Goal: Task Accomplishment & Management: Manage account settings

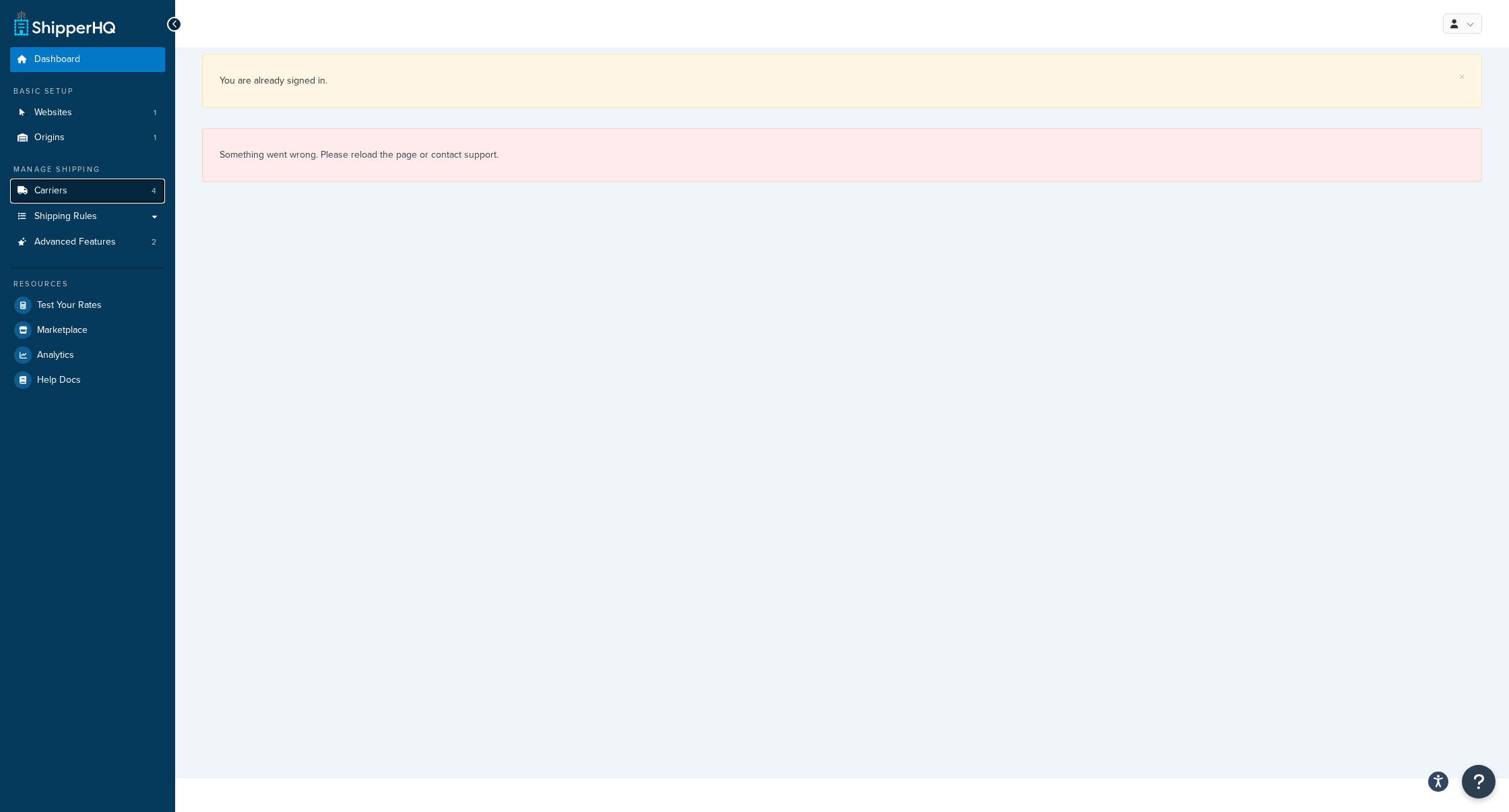
click at [103, 192] on link "Carriers 4" at bounding box center [87, 191] width 155 height 25
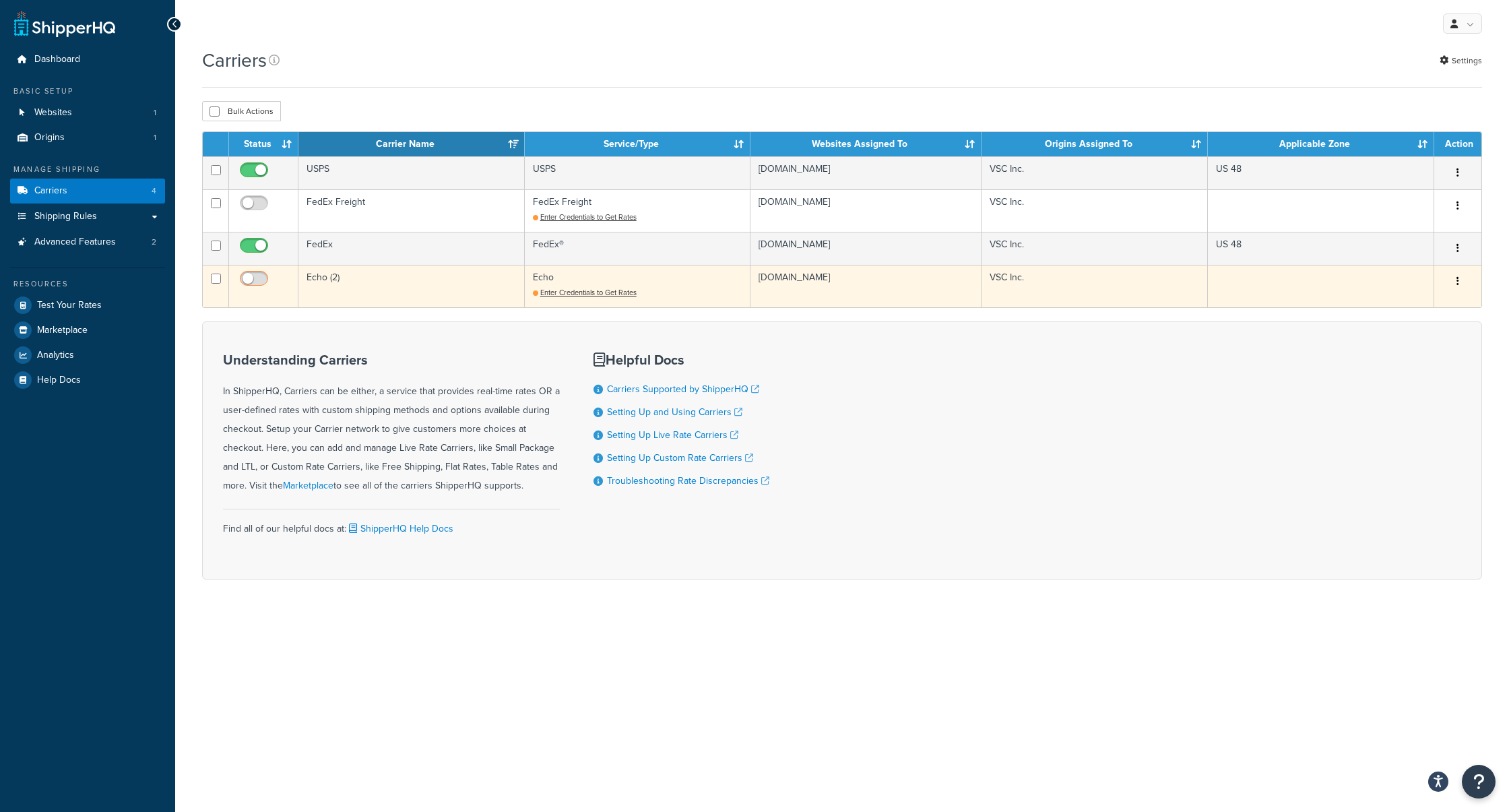
click at [256, 274] on input "checkbox" at bounding box center [256, 282] width 37 height 17
checkbox input "false"
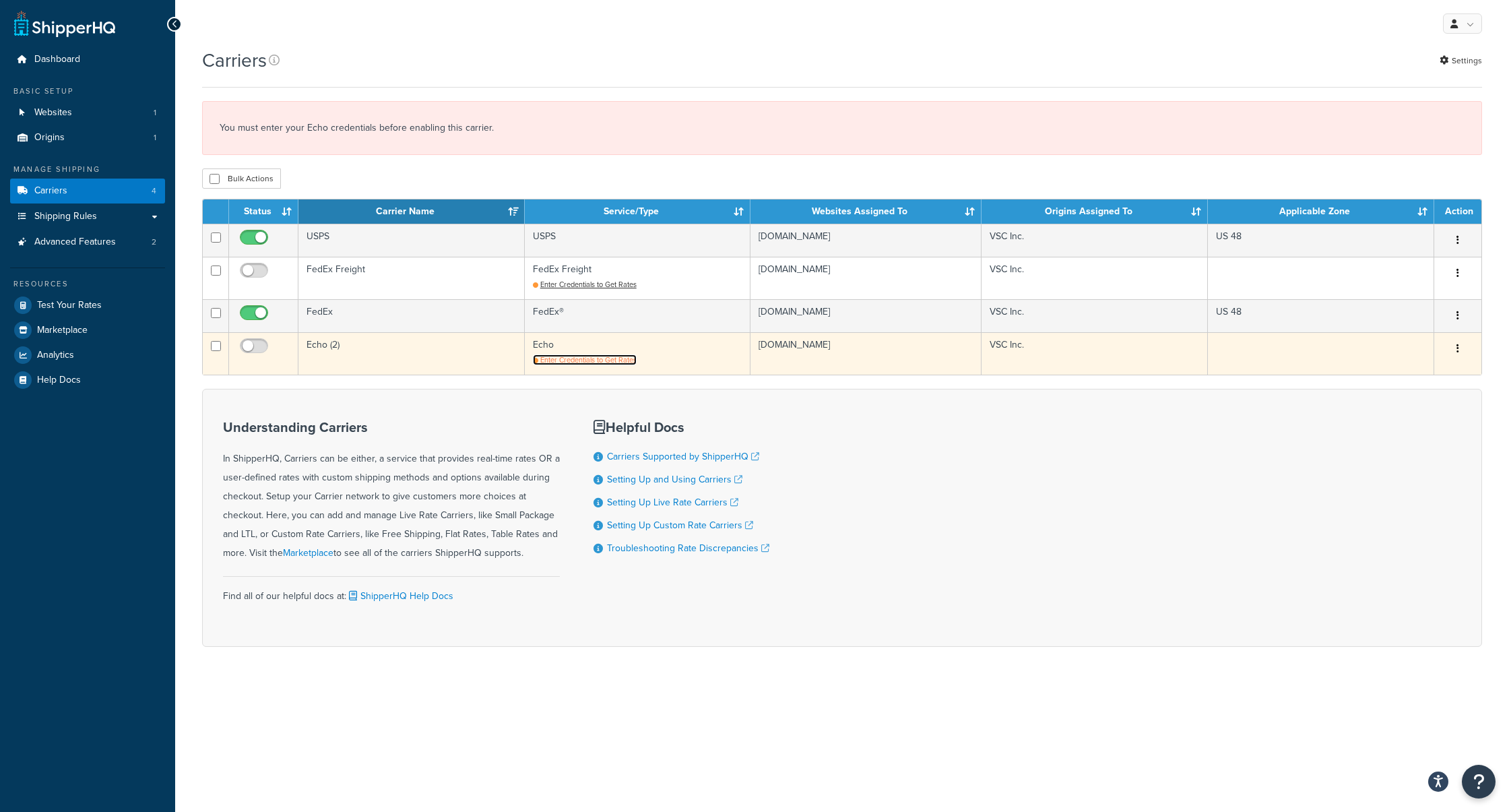
click at [593, 363] on span "Enter Credentials to Get Rates" at bounding box center [588, 359] width 97 height 11
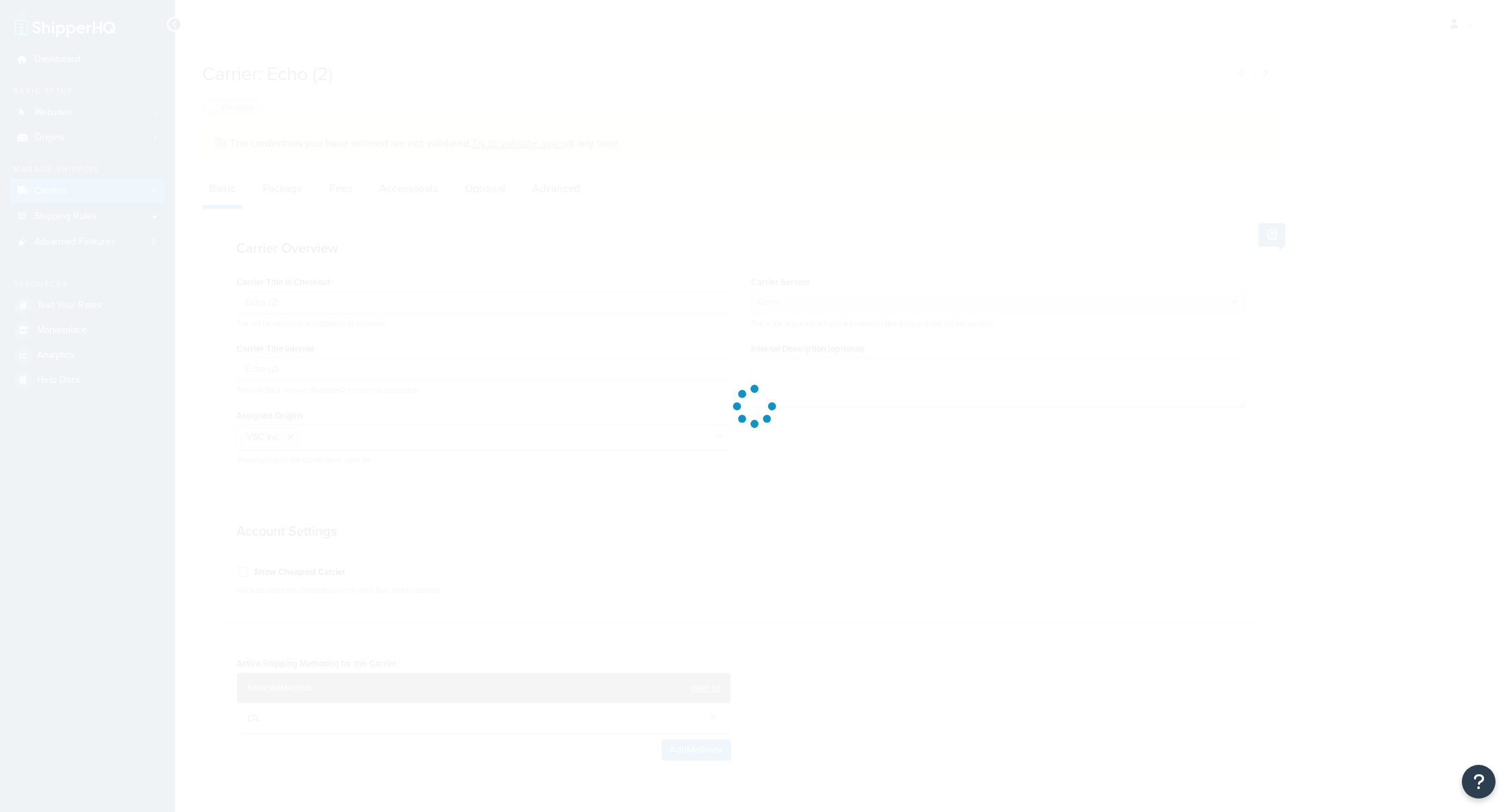
select select "echoFreight"
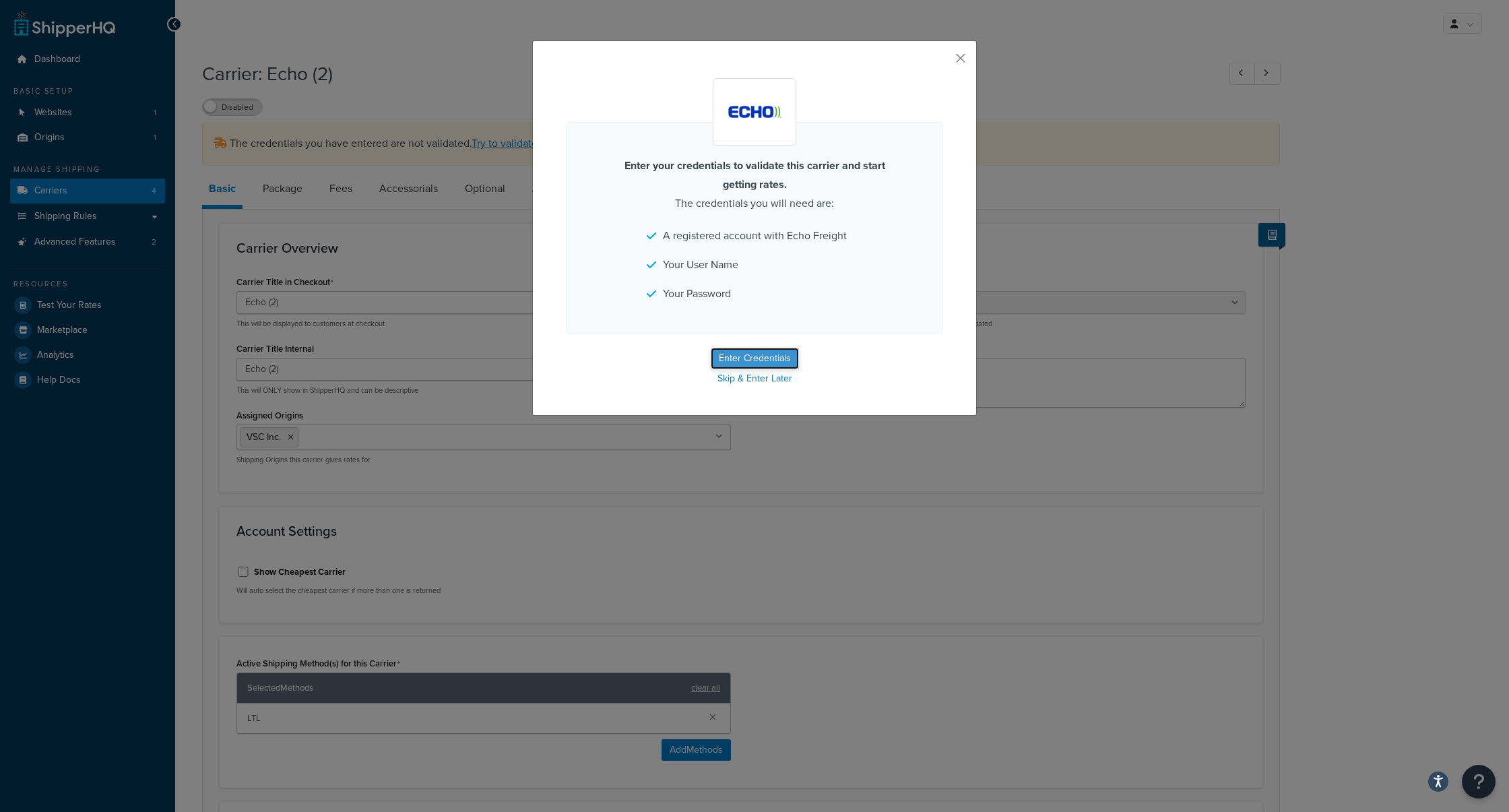
click at [741, 359] on button "Enter Credentials" at bounding box center [754, 358] width 88 height 21
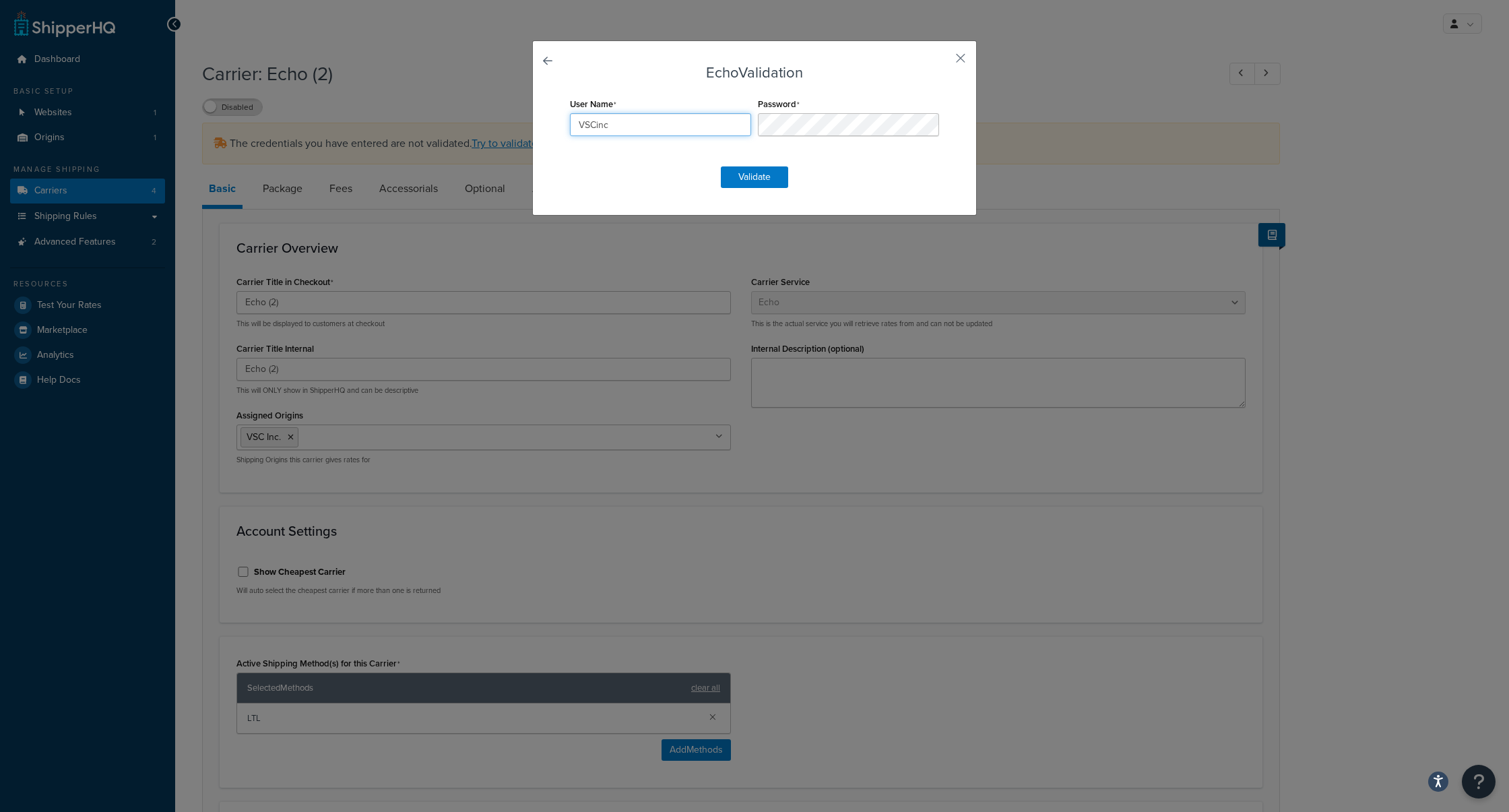
click at [688, 123] on input "VSCinc" at bounding box center [660, 124] width 181 height 23
paste input "ER156760"
type input "ER156760"
click at [759, 171] on button "Validate" at bounding box center [754, 177] width 67 height 21
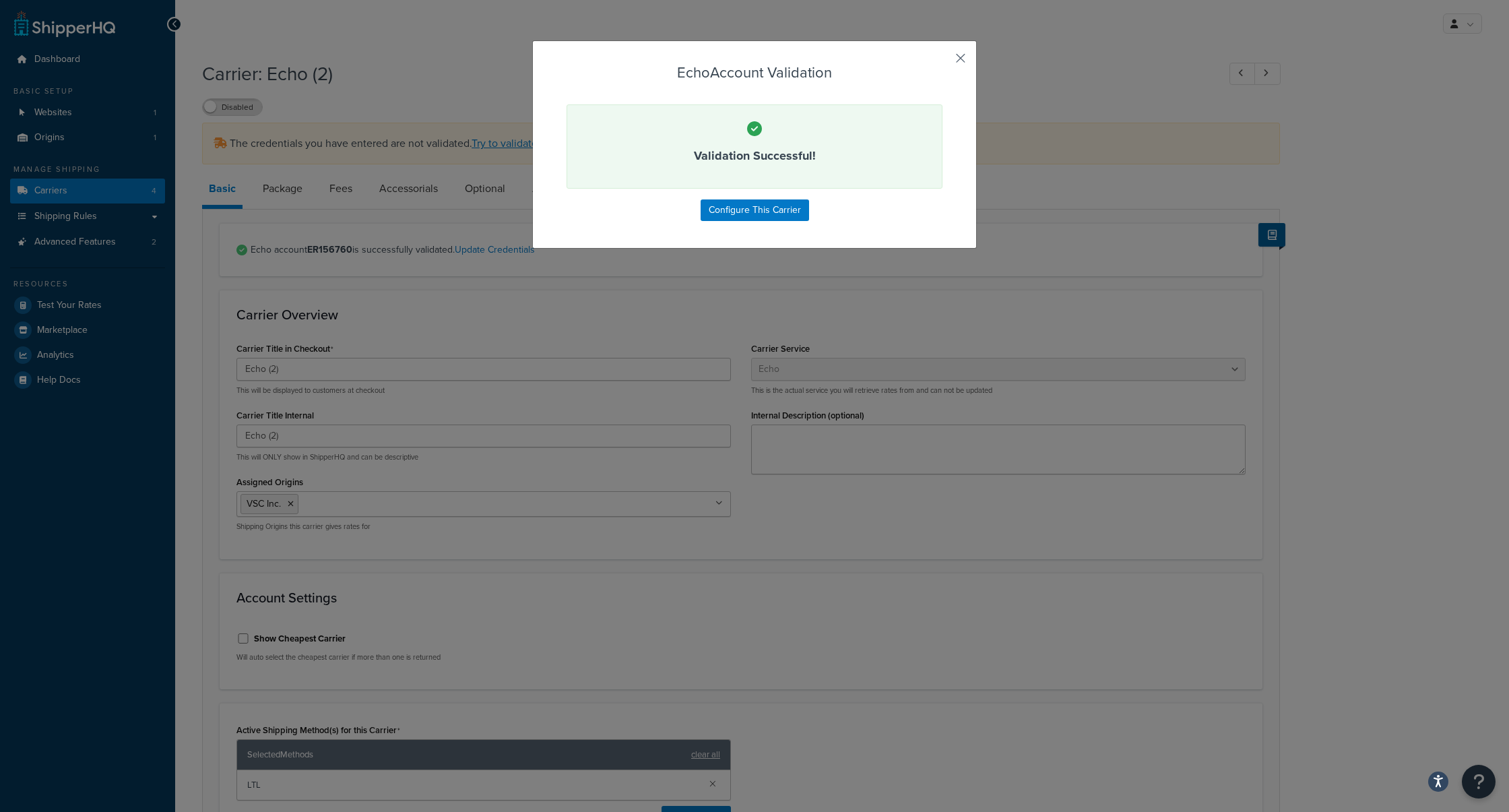
click at [943, 61] on button "button" at bounding box center [940, 62] width 4 height 4
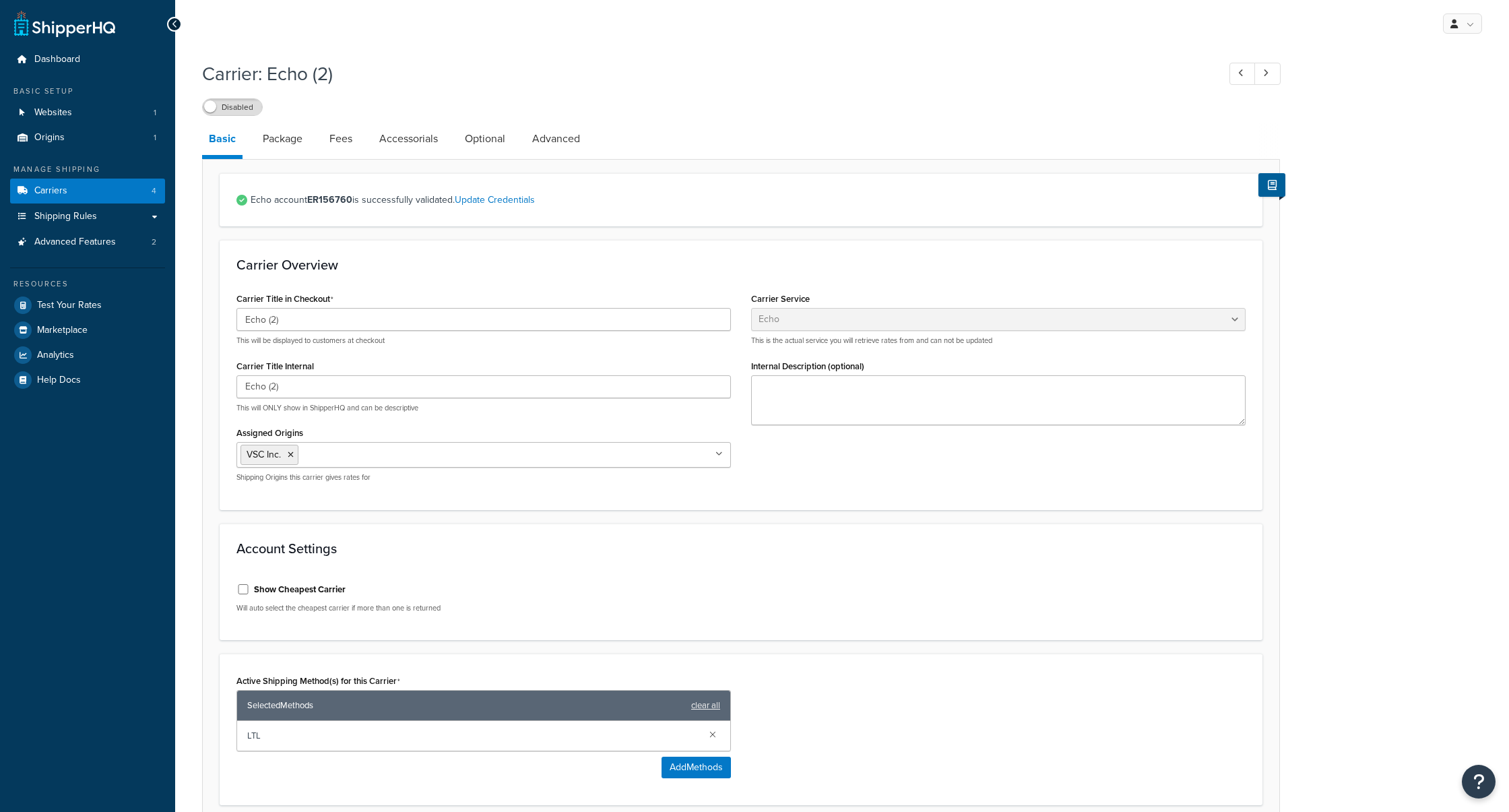
select select "echoFreight"
click at [428, 328] on input "Echo (2)" at bounding box center [483, 319] width 495 height 23
type input "Echo Frieght"
click at [390, 387] on input "Echo (2)" at bounding box center [483, 387] width 495 height 23
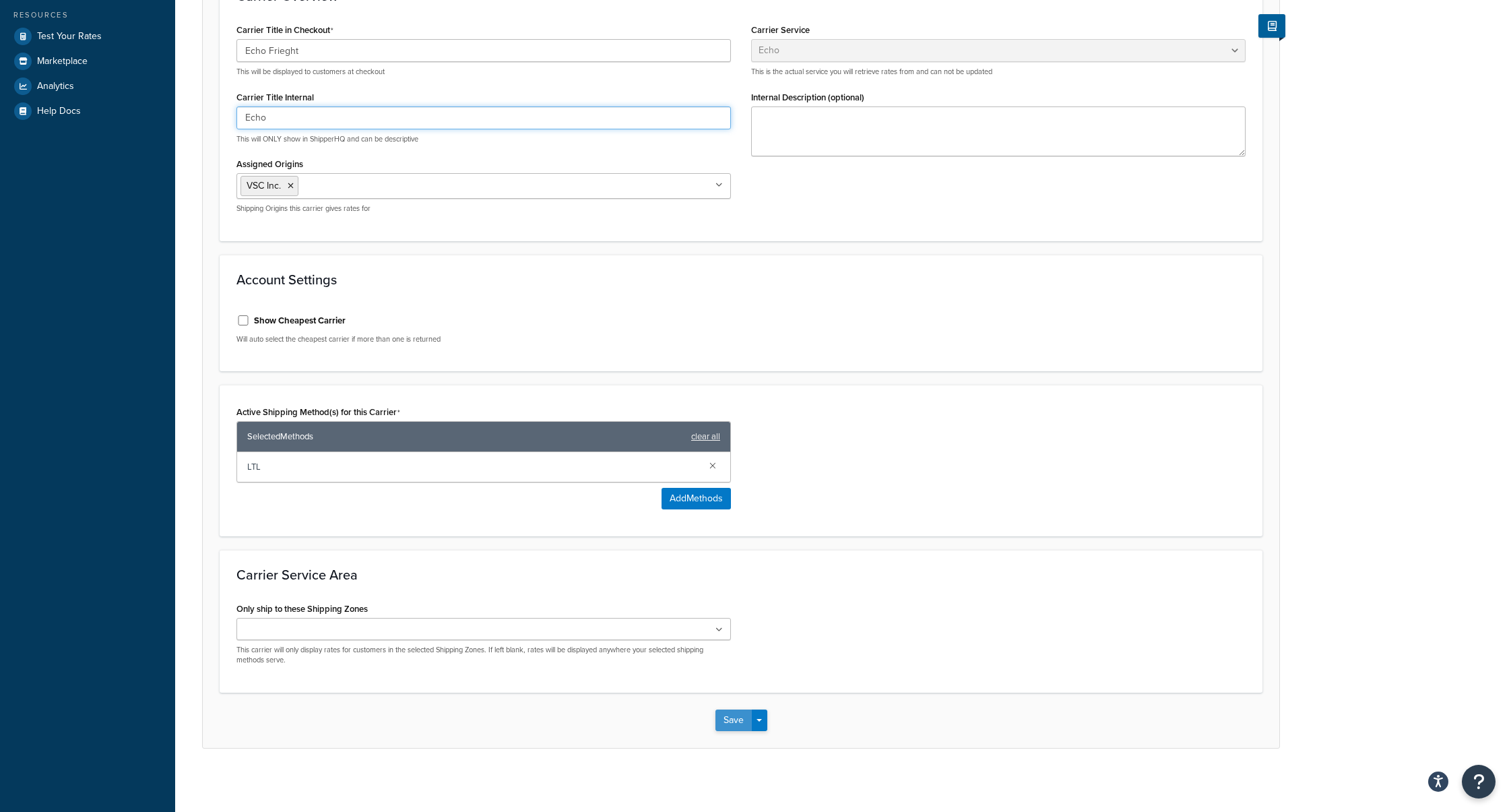
type input "Echo"
click at [729, 716] on button "Save" at bounding box center [733, 720] width 36 height 21
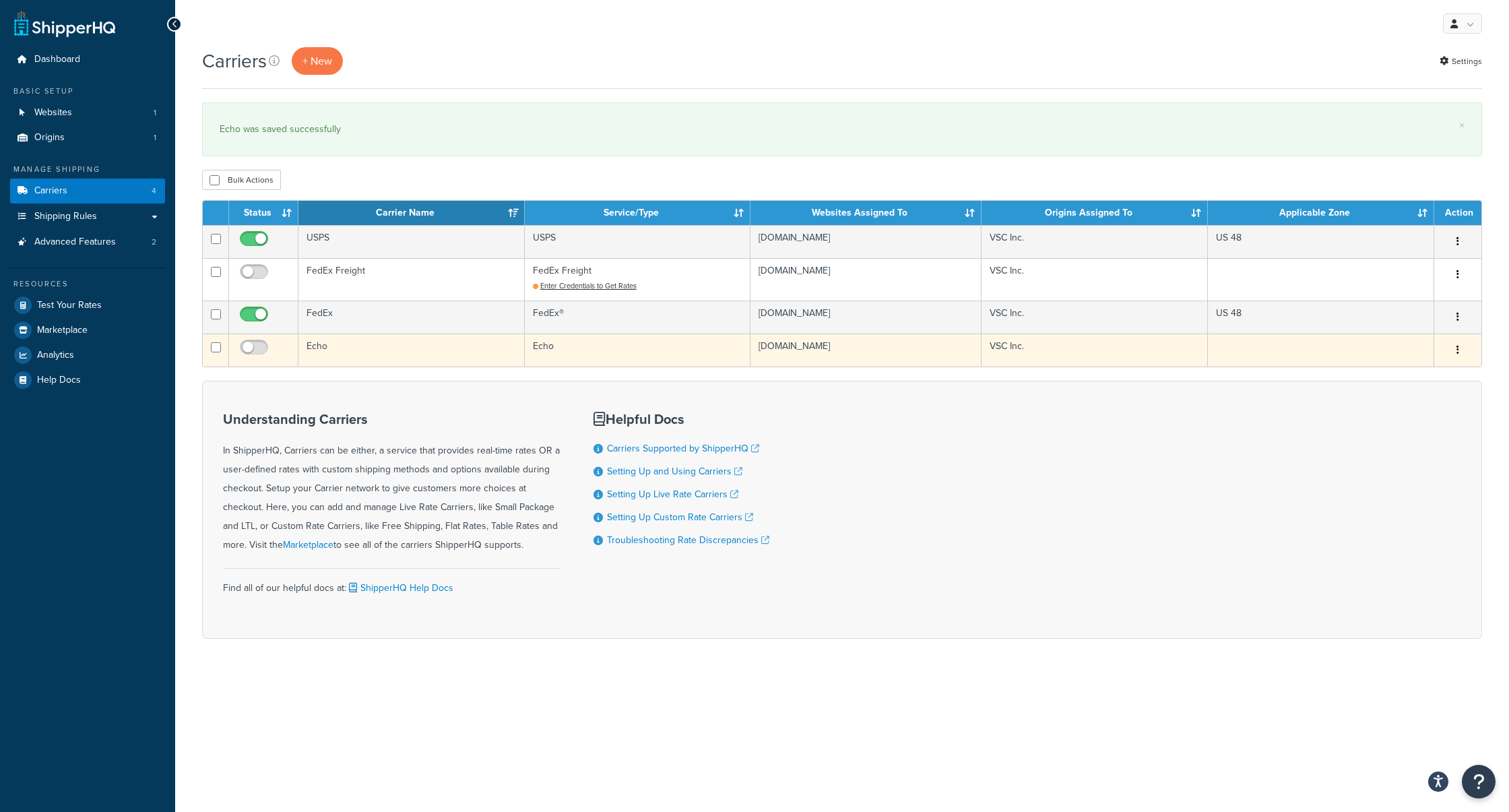
click at [453, 343] on td "Echo" at bounding box center [412, 350] width 226 height 33
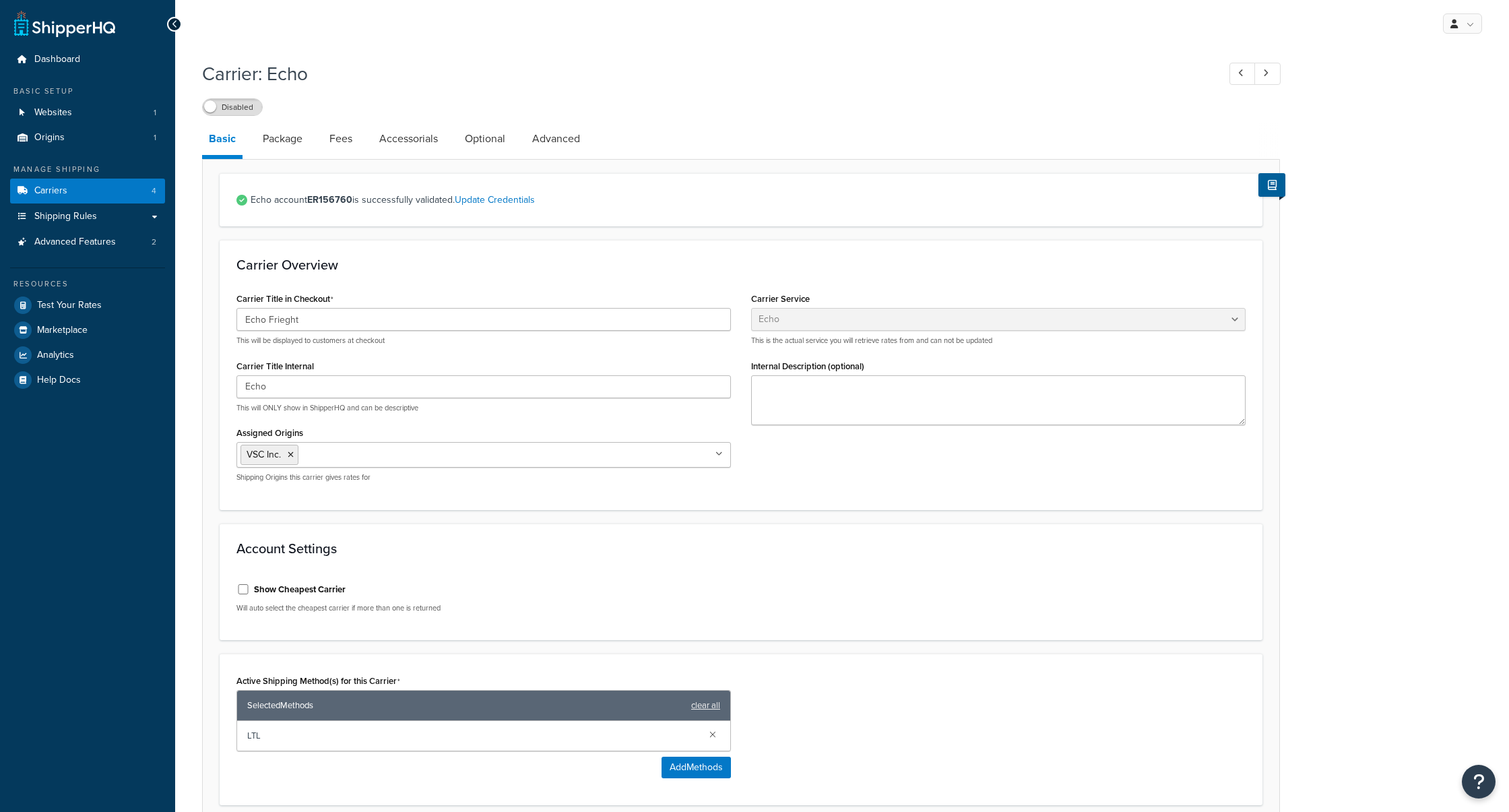
select select "echoFreight"
